Goal: Answer question/provide support

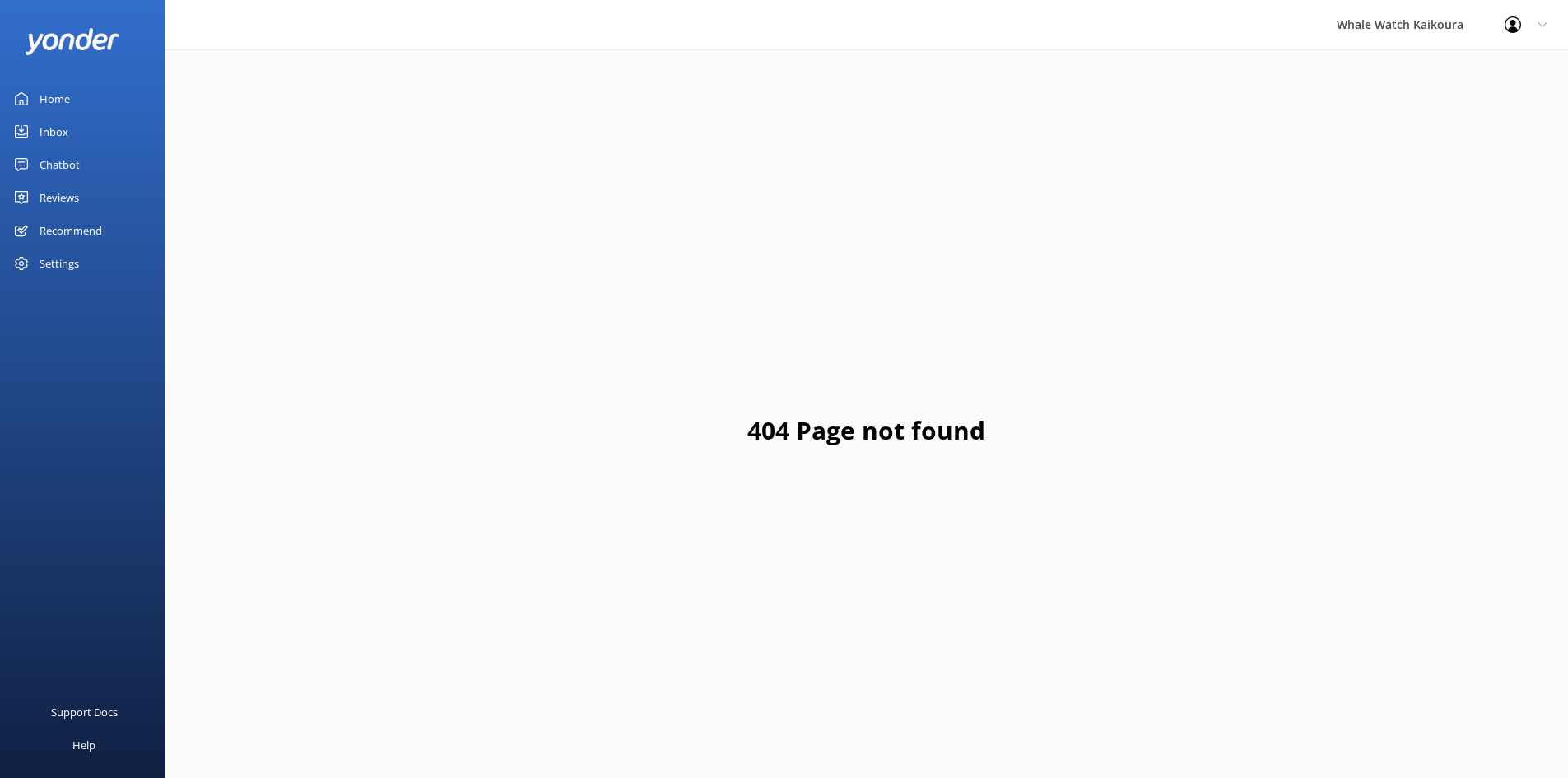
click at [68, 124] on link "Inbox" at bounding box center [82, 131] width 165 height 33
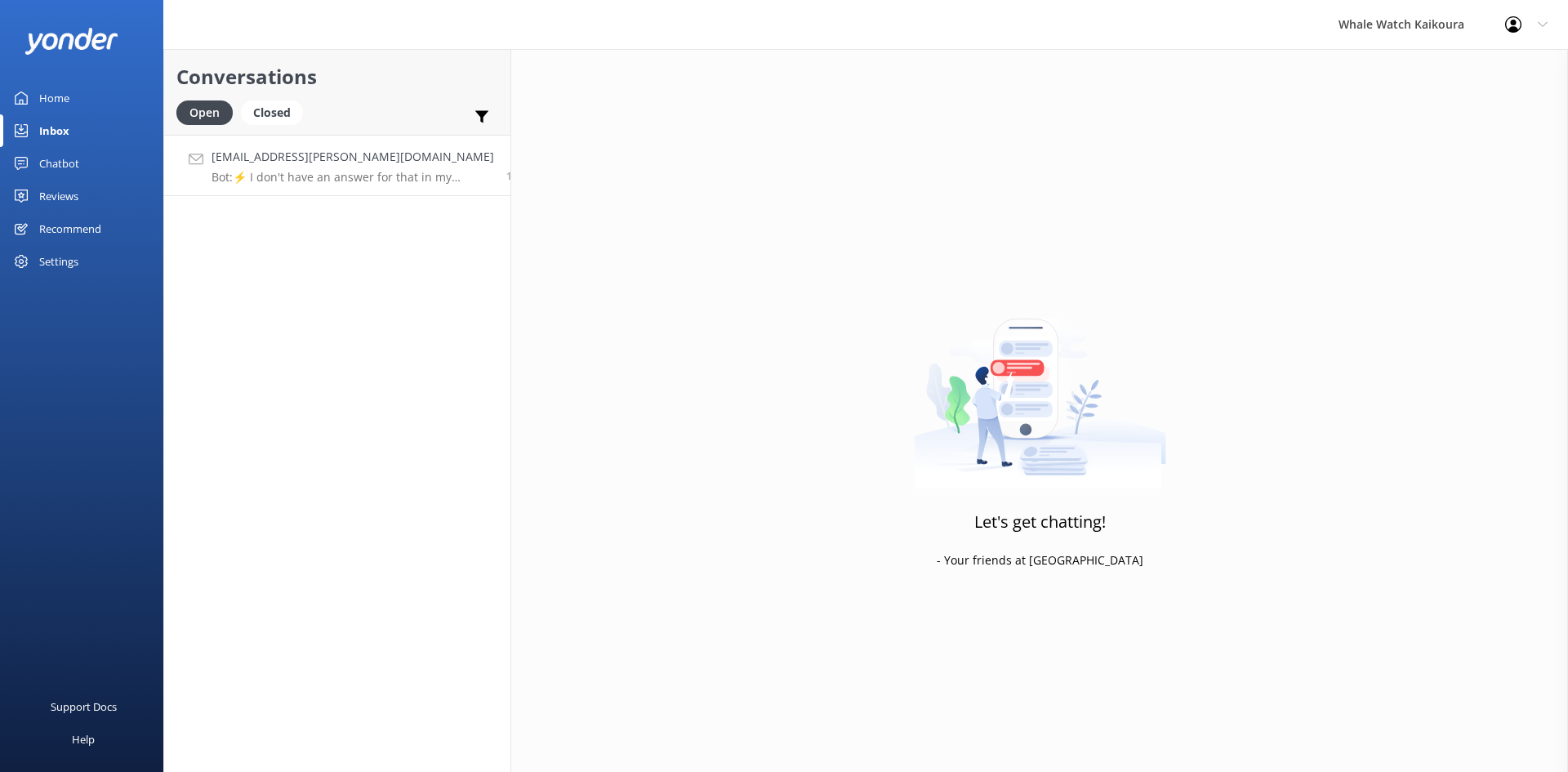
click at [283, 179] on p "Bot: ⚡ I don't have an answer for that in my knowledge base. Please try and rep…" at bounding box center [353, 177] width 283 height 15
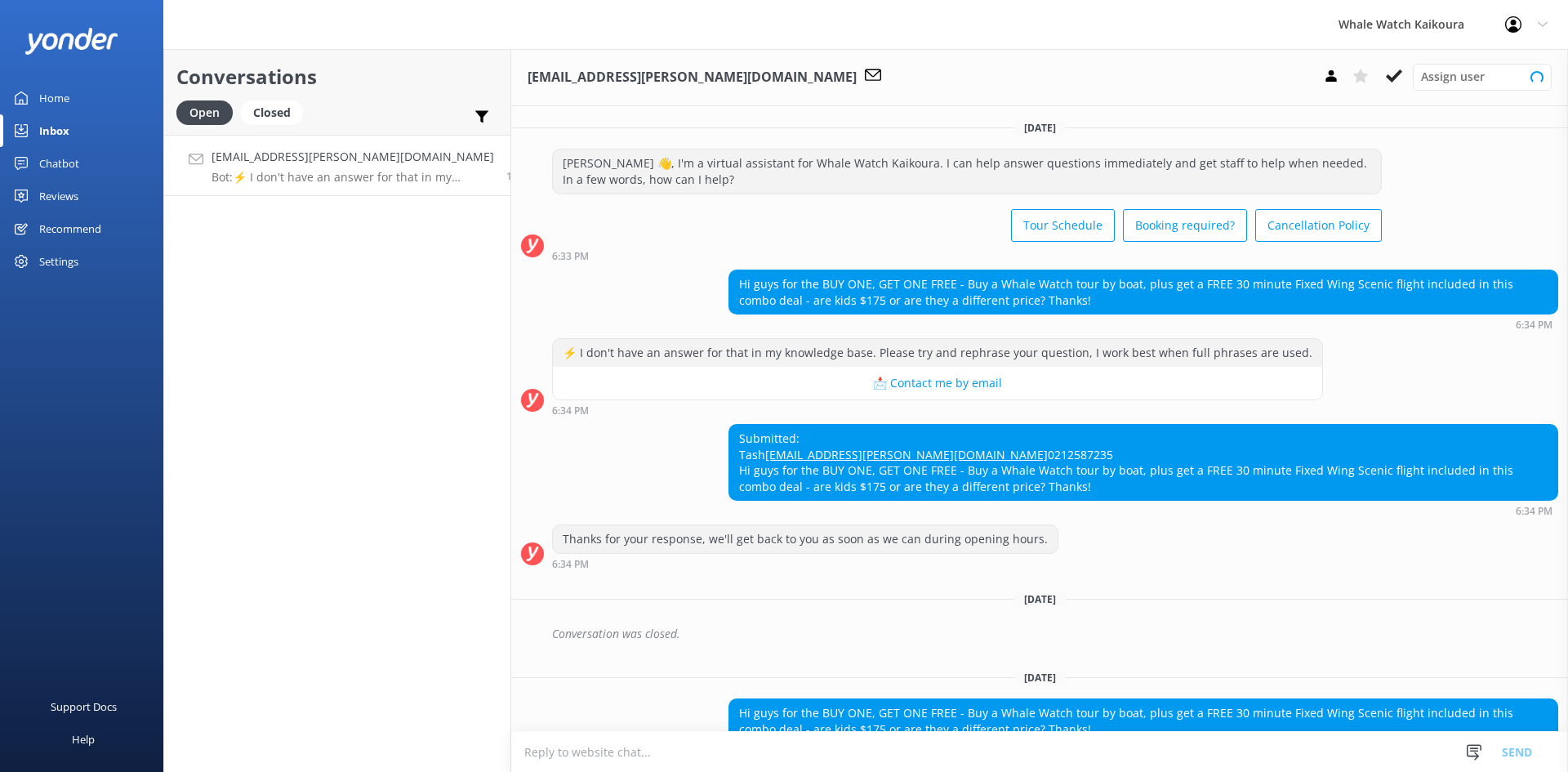
scroll to position [154, 0]
